Goal: Information Seeking & Learning: Check status

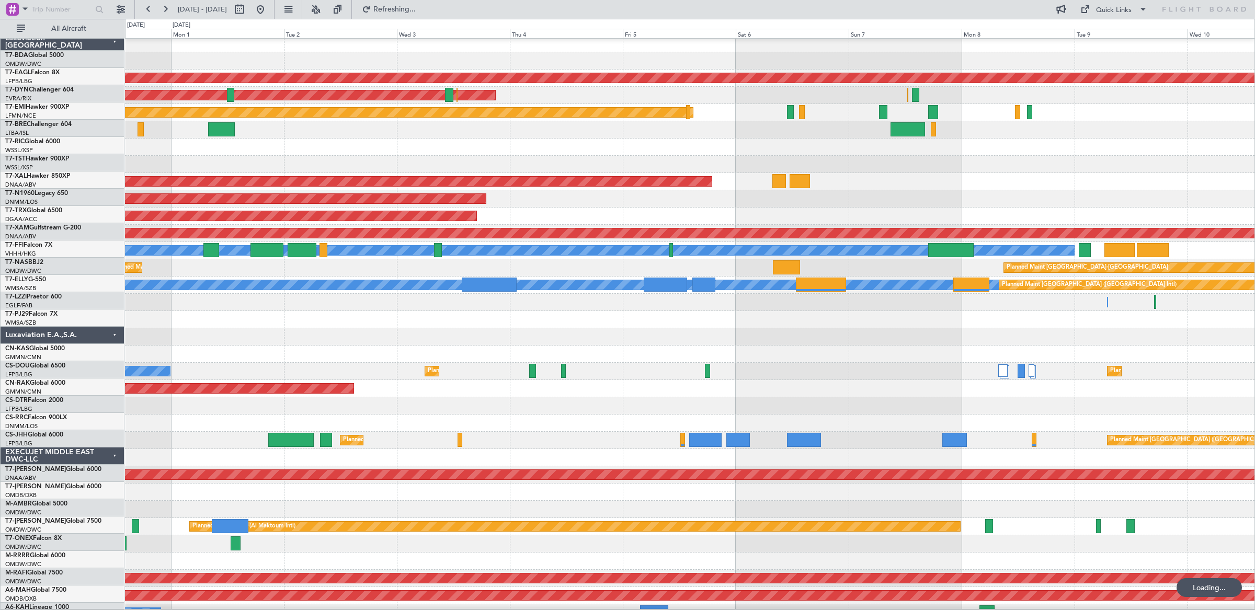
click at [455, 405] on div "No Crew" at bounding box center [689, 405] width 1129 height 17
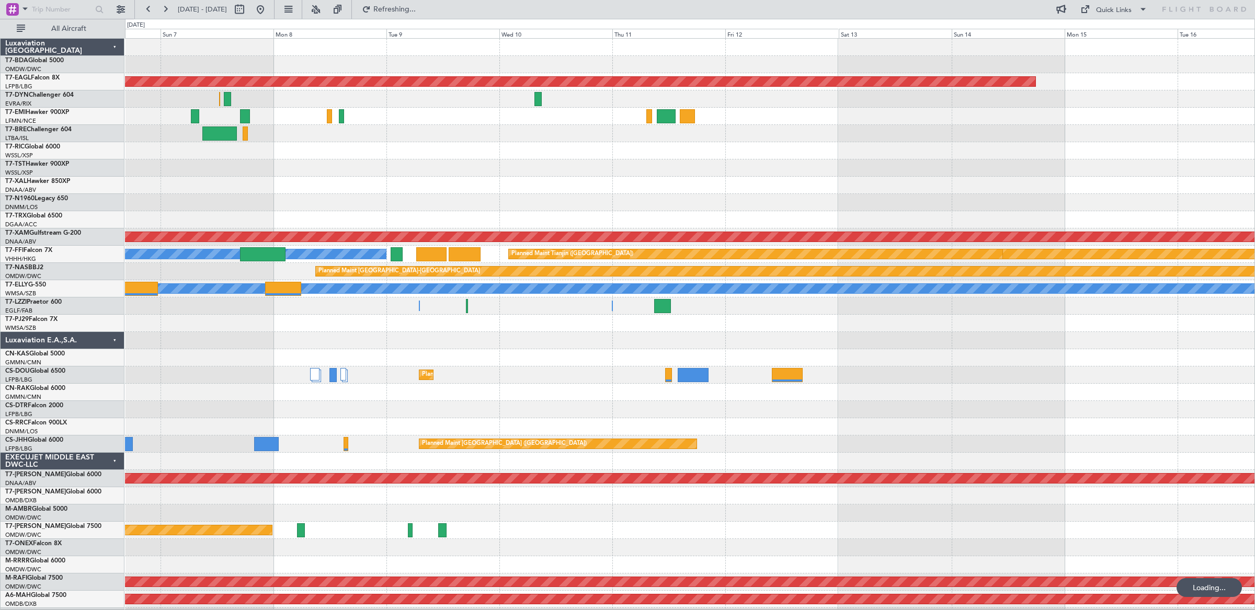
scroll to position [3, 0]
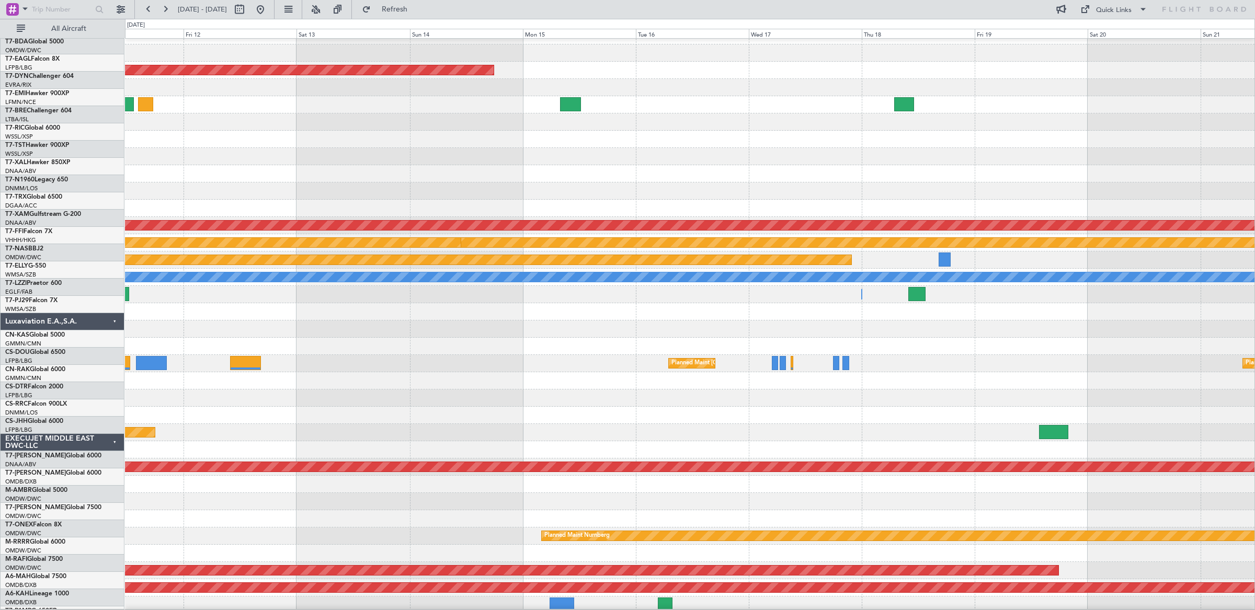
click at [580, 367] on div "Planned Maint [GEOGRAPHIC_DATA] ([GEOGRAPHIC_DATA]) Planned Maint [GEOGRAPHIC_D…" at bounding box center [689, 363] width 1129 height 17
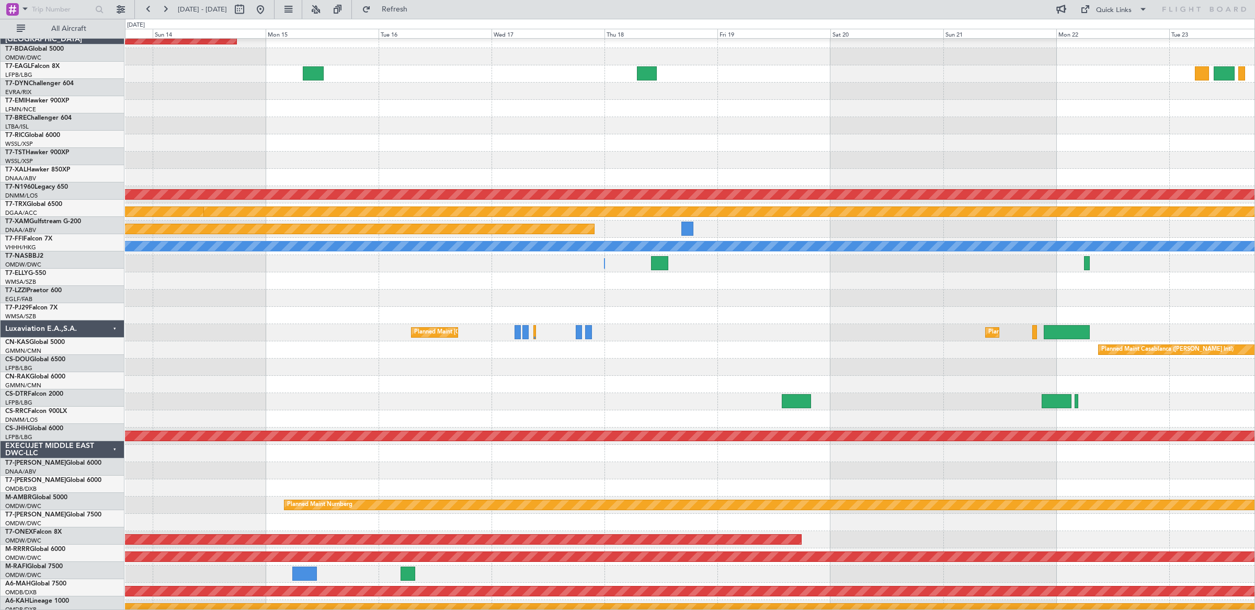
scroll to position [49, 0]
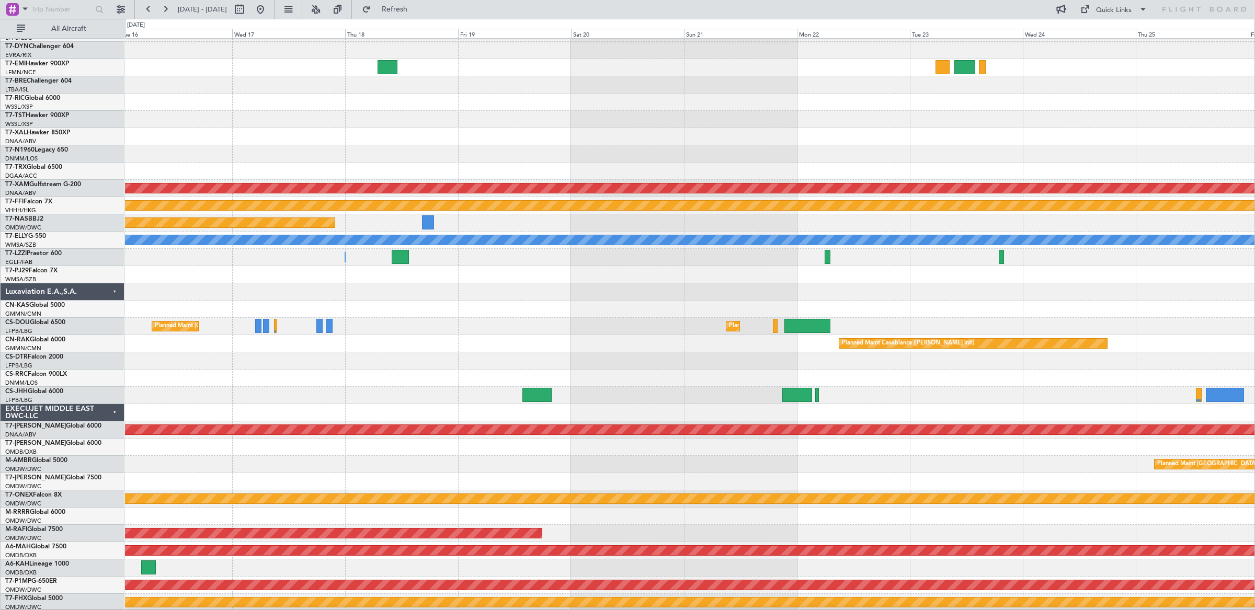
click at [424, 333] on div "Planned Maint [GEOGRAPHIC_DATA] ([GEOGRAPHIC_DATA]) Planned Maint [GEOGRAPHIC_D…" at bounding box center [689, 326] width 1129 height 17
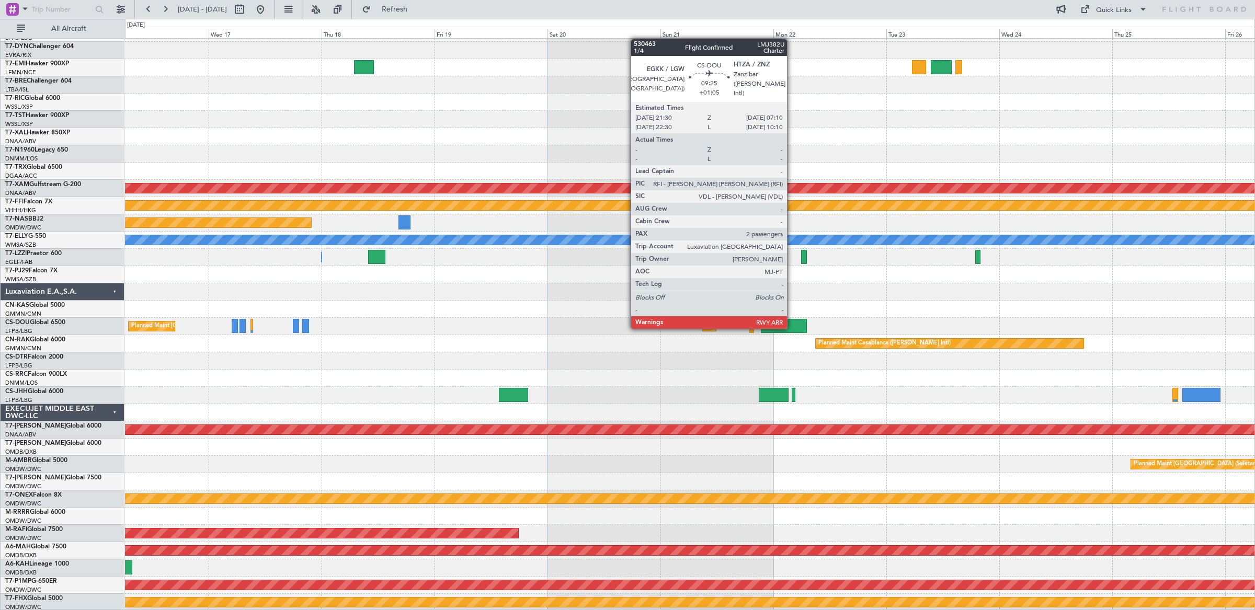
click at [792, 329] on div at bounding box center [784, 326] width 46 height 14
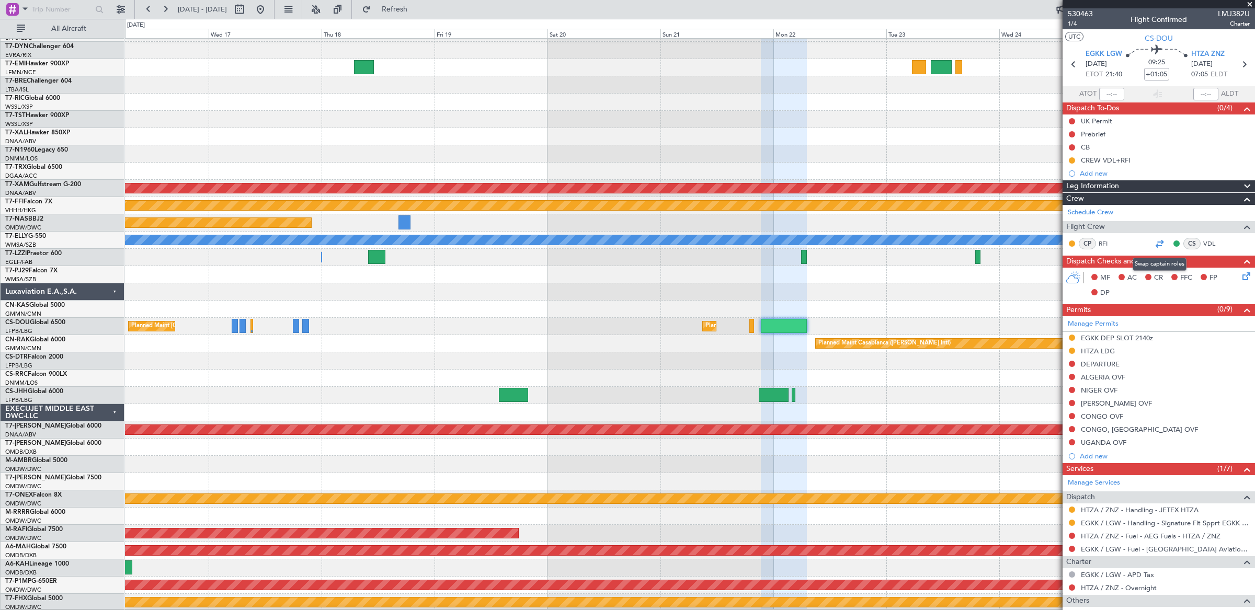
click at [1158, 246] on div at bounding box center [1159, 243] width 13 height 13
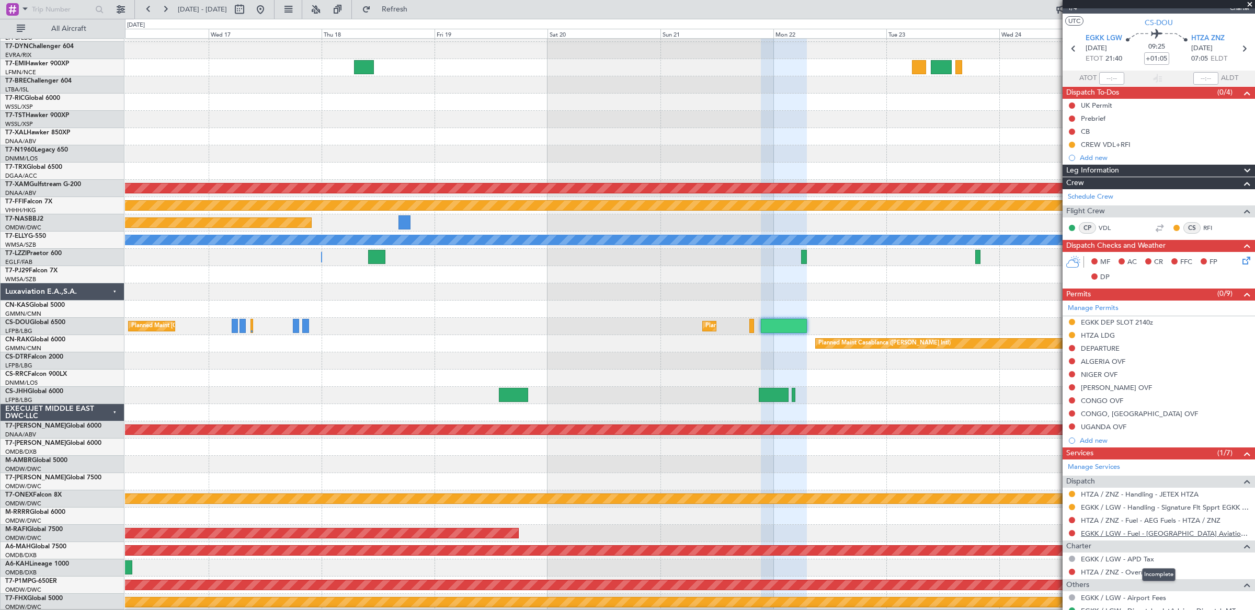
scroll to position [114, 0]
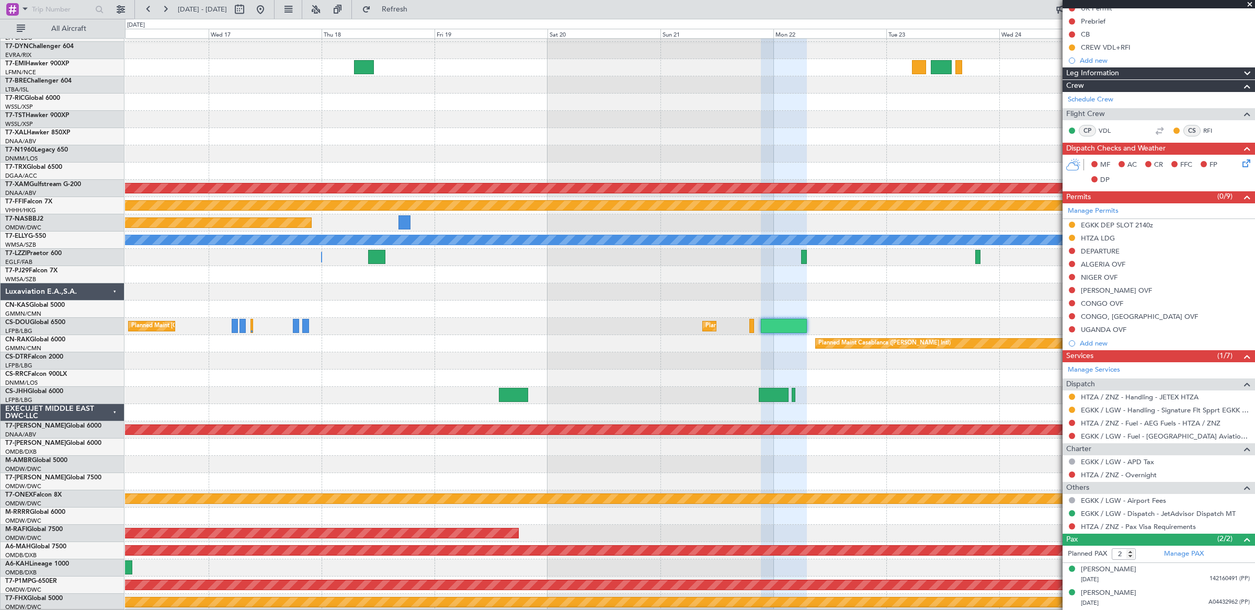
click at [1251, 1] on span at bounding box center [1249, 4] width 10 height 9
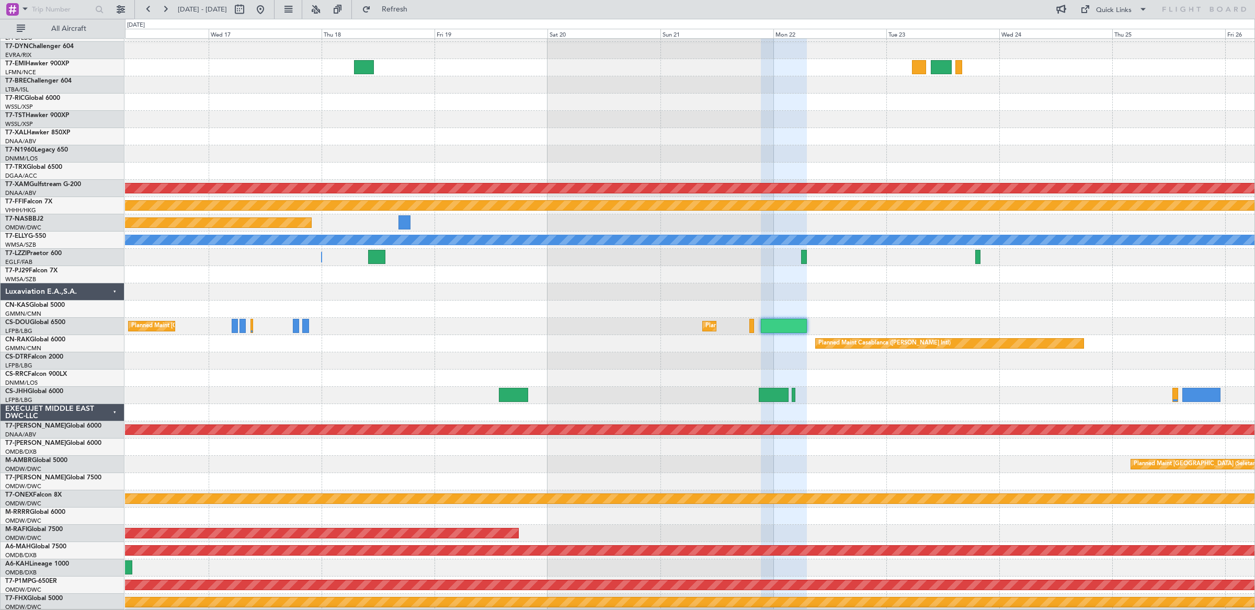
type input "0"
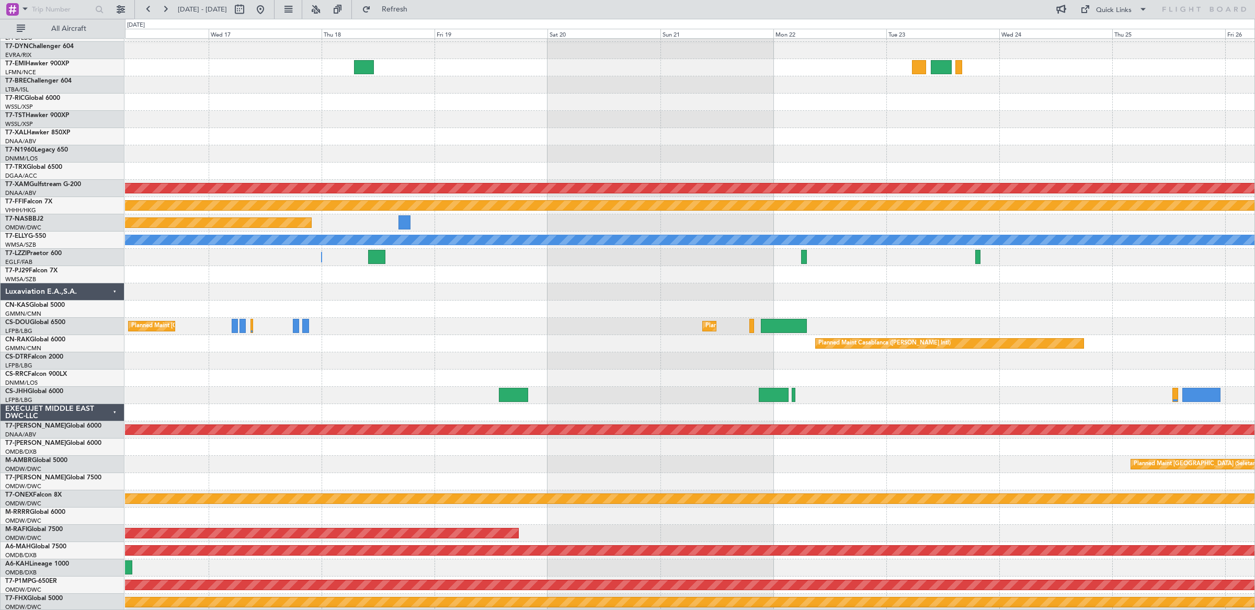
click at [886, 313] on div at bounding box center [689, 309] width 1129 height 17
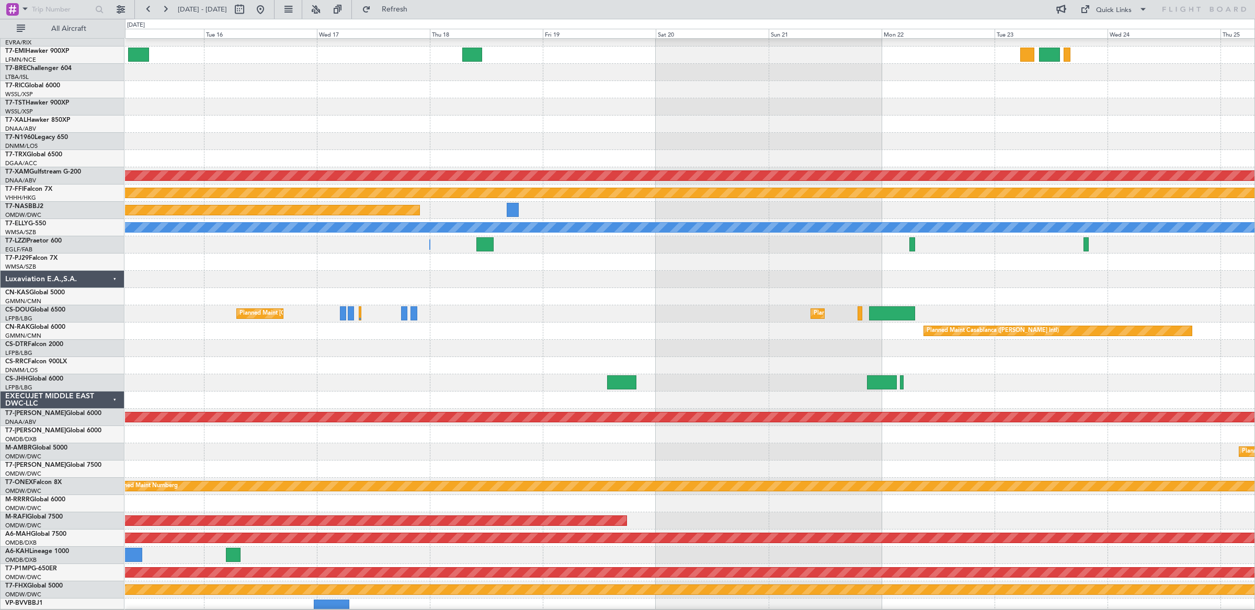
click at [1038, 308] on div "Planned Maint [GEOGRAPHIC_DATA] ([GEOGRAPHIC_DATA]) Planned Maint [GEOGRAPHIC_D…" at bounding box center [689, 313] width 1129 height 17
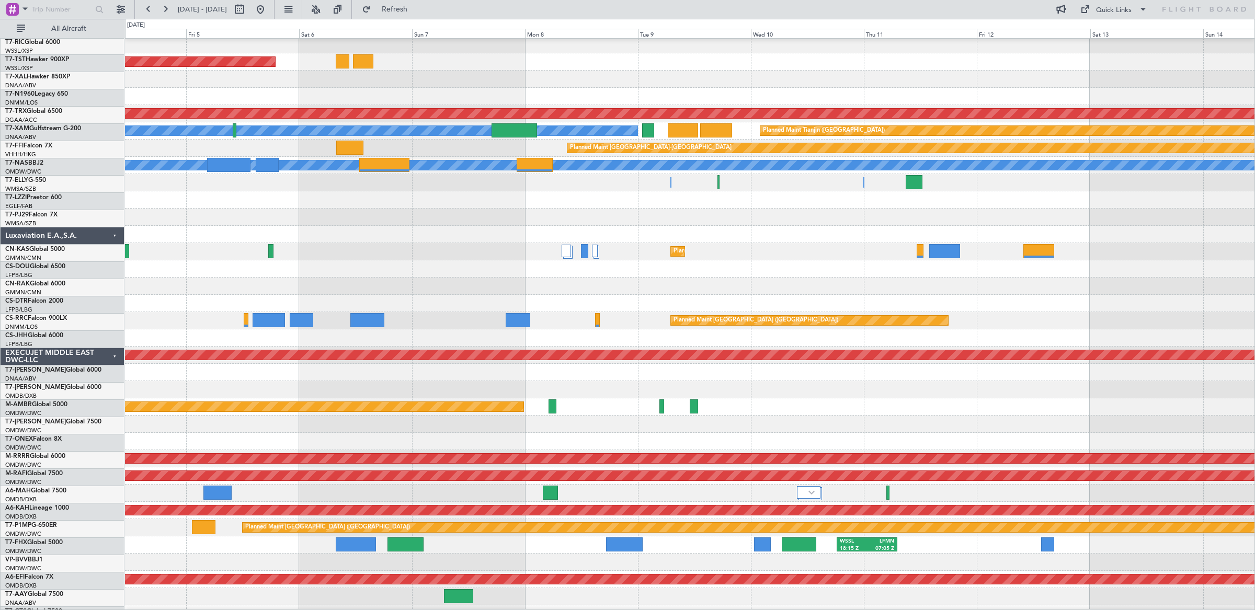
scroll to position [125, 0]
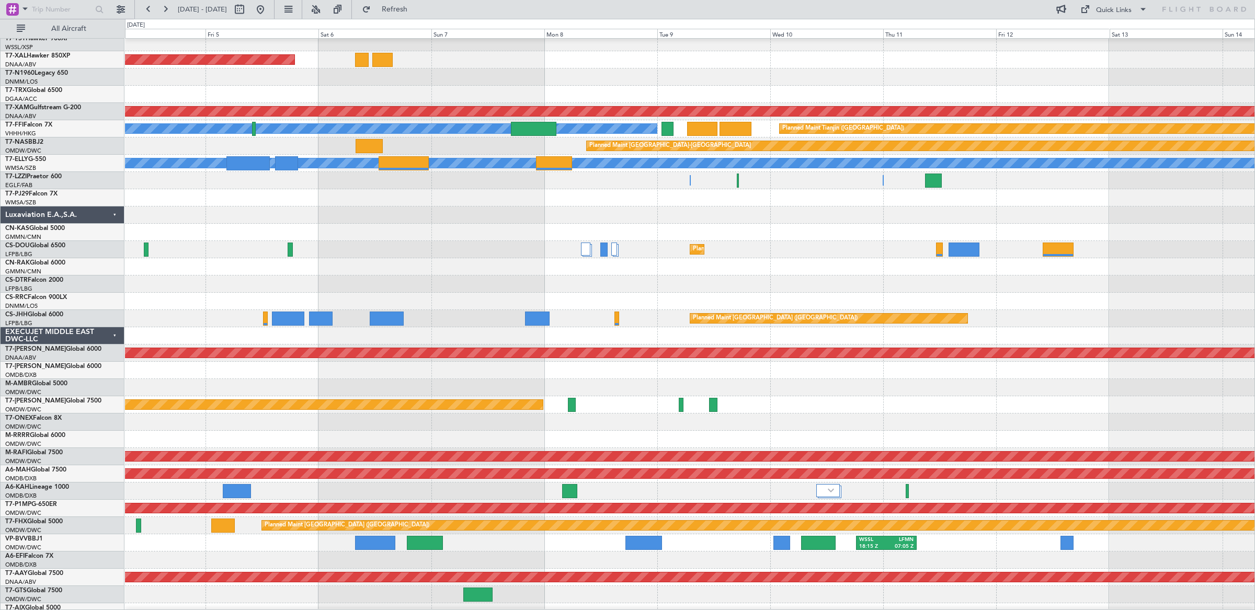
click at [1199, 251] on div "Planned Maint [GEOGRAPHIC_DATA] ([GEOGRAPHIC_DATA]) Planned Maint [GEOGRAPHIC_D…" at bounding box center [689, 249] width 1129 height 17
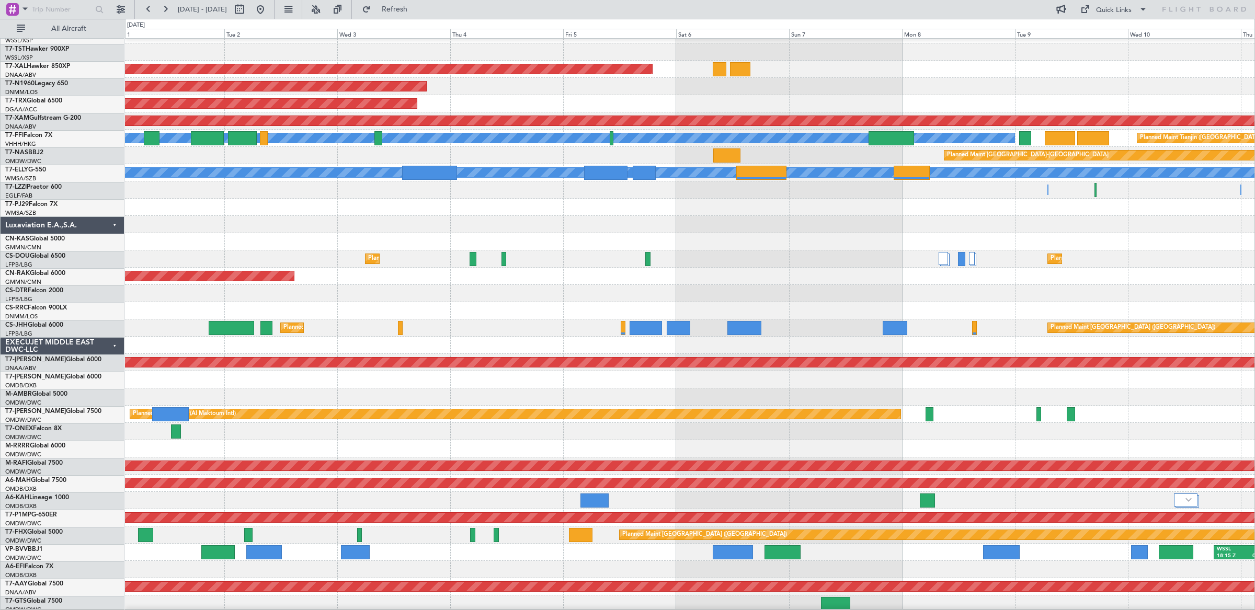
scroll to position [117, 0]
click at [941, 250] on div "Planned Maint [GEOGRAPHIC_DATA] ([GEOGRAPHIC_DATA]) Planned Maint [GEOGRAPHIC_D…" at bounding box center [689, 258] width 1129 height 17
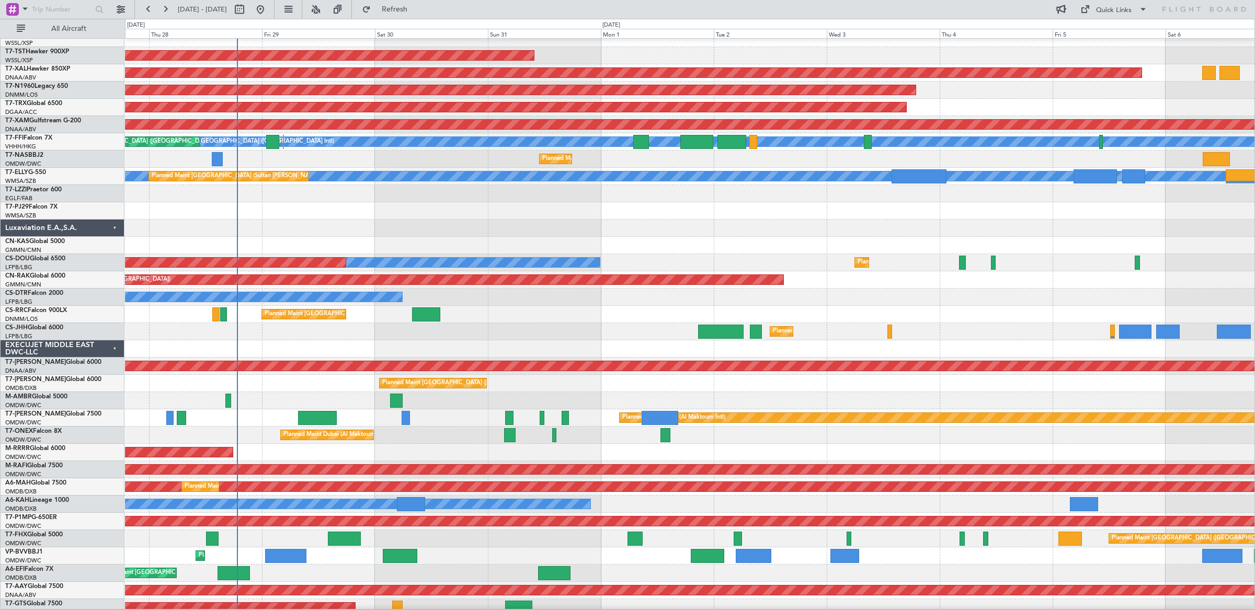
scroll to position [111, 0]
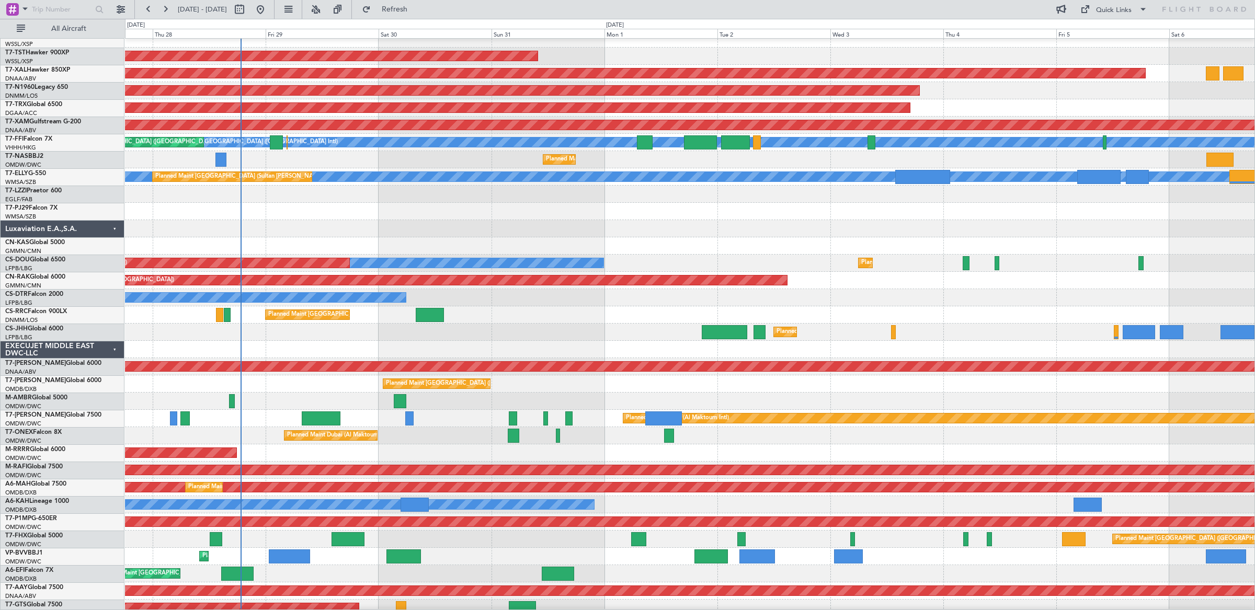
click at [769, 259] on div "Planned Maint [GEOGRAPHIC_DATA] ([GEOGRAPHIC_DATA]) No Crew Planned Maint [GEOG…" at bounding box center [689, 263] width 1129 height 17
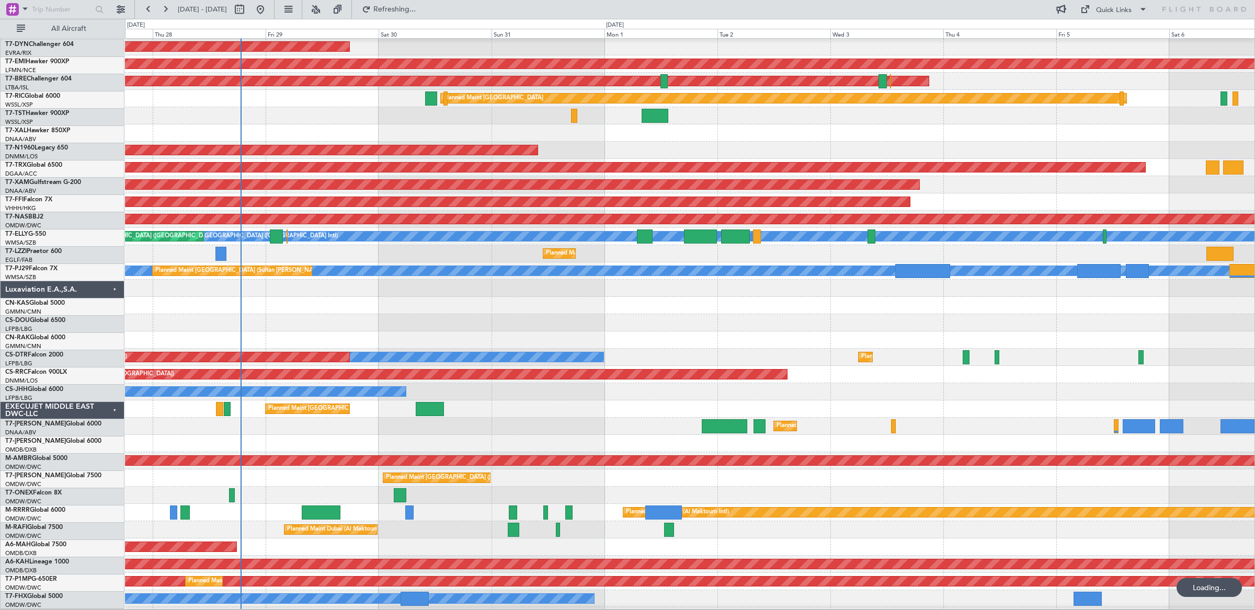
scroll to position [0, 0]
